Goal: Task Accomplishment & Management: Complete application form

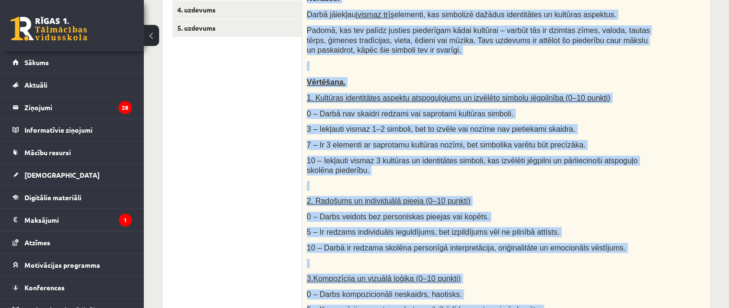
scroll to position [383, 0]
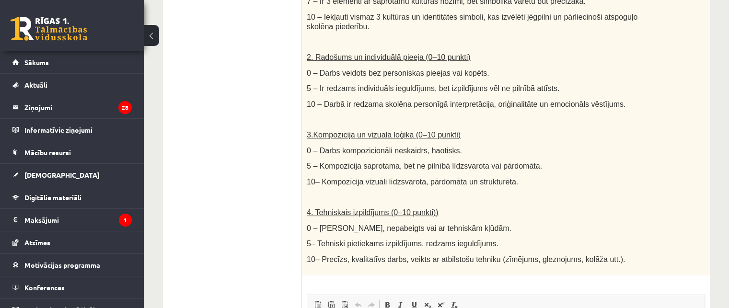
drag, startPoint x: 0, startPoint y: 0, endPoint x: 252, endPoint y: 211, distance: 329.0
click at [252, 211] on ul "1. uzdevums 2. uzdevums 3. uzdevums 4. uzdevums 5. uzdevums" at bounding box center [237, 148] width 129 height 691
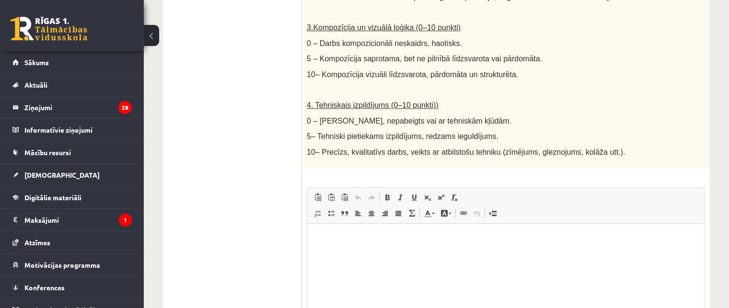
scroll to position [597, 0]
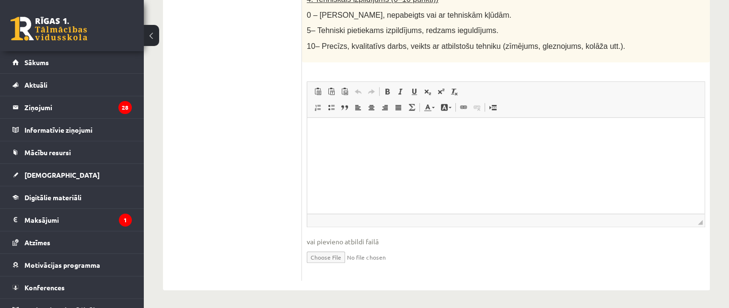
click at [332, 257] on input "file" at bounding box center [506, 257] width 398 height 20
type input "**********"
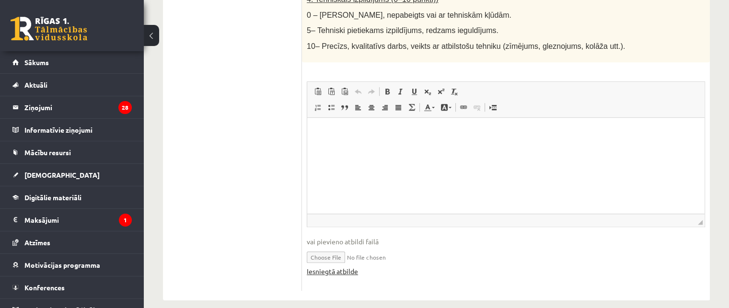
click at [342, 272] on link "Iesniegtā atbilde" at bounding box center [332, 272] width 51 height 10
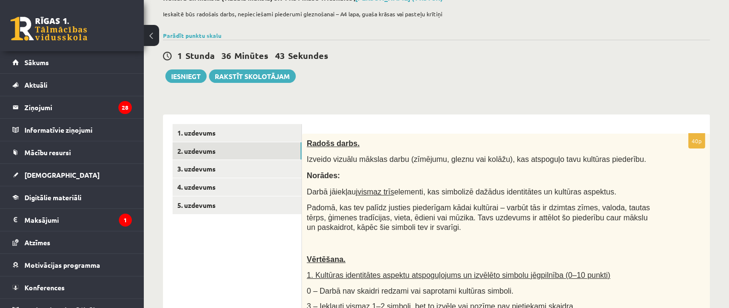
scroll to position [22, 0]
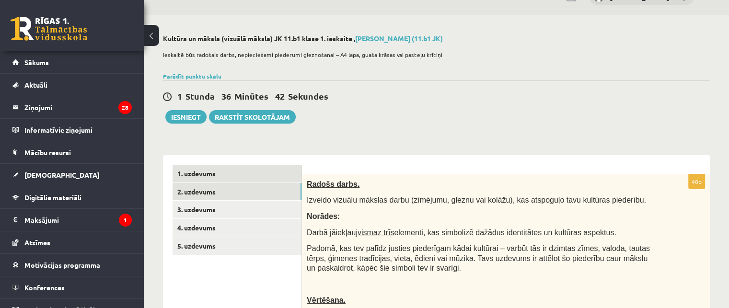
click at [194, 172] on link "1. uzdevums" at bounding box center [237, 174] width 129 height 18
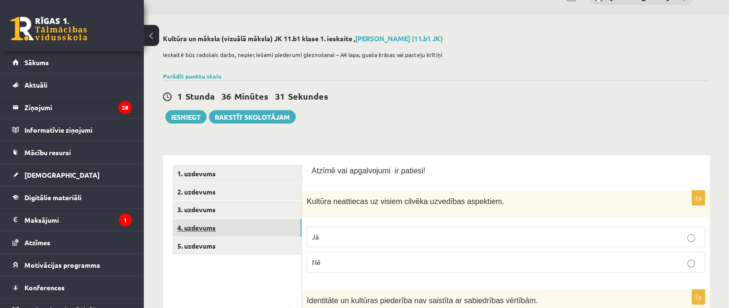
click at [200, 230] on link "4. uzdevums" at bounding box center [237, 228] width 129 height 18
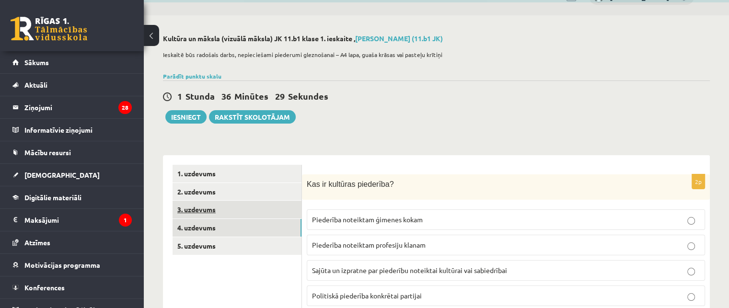
click at [204, 207] on link "3. uzdevums" at bounding box center [237, 210] width 129 height 18
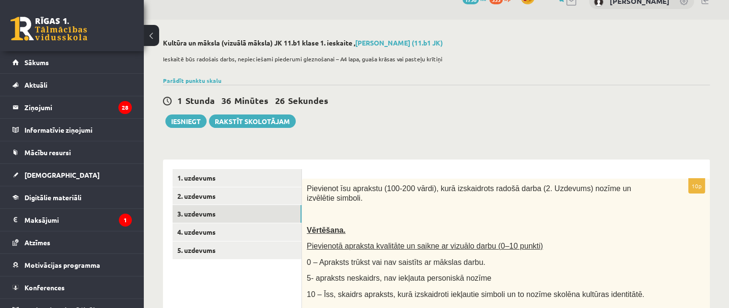
scroll to position [17, 0]
click at [203, 195] on link "2. uzdevums" at bounding box center [237, 197] width 129 height 18
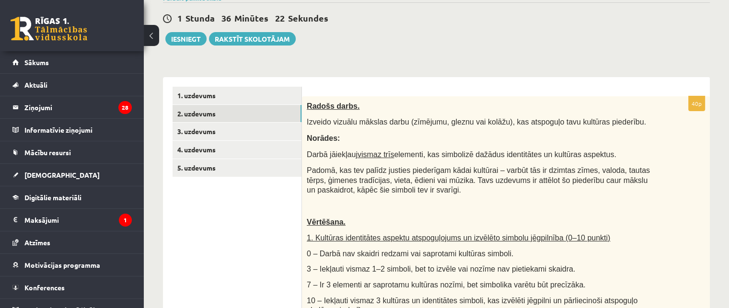
scroll to position [0, 0]
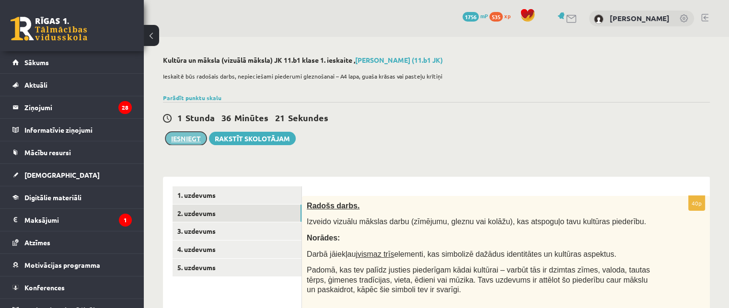
click at [186, 139] on button "Iesniegt" at bounding box center [185, 138] width 41 height 13
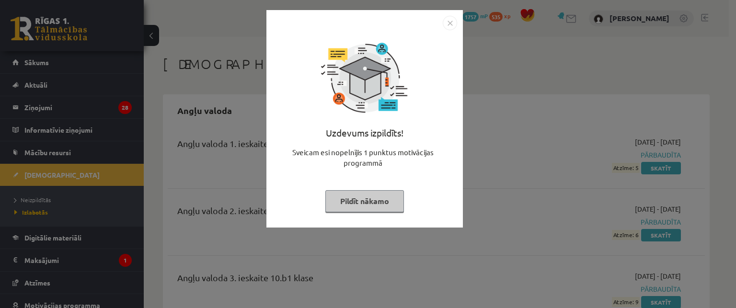
click at [393, 202] on button "Pildīt nākamo" at bounding box center [364, 201] width 79 height 22
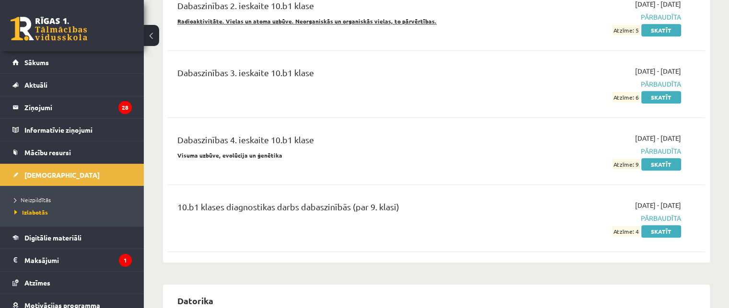
scroll to position [863, 0]
